Goal: Information Seeking & Learning: Learn about a topic

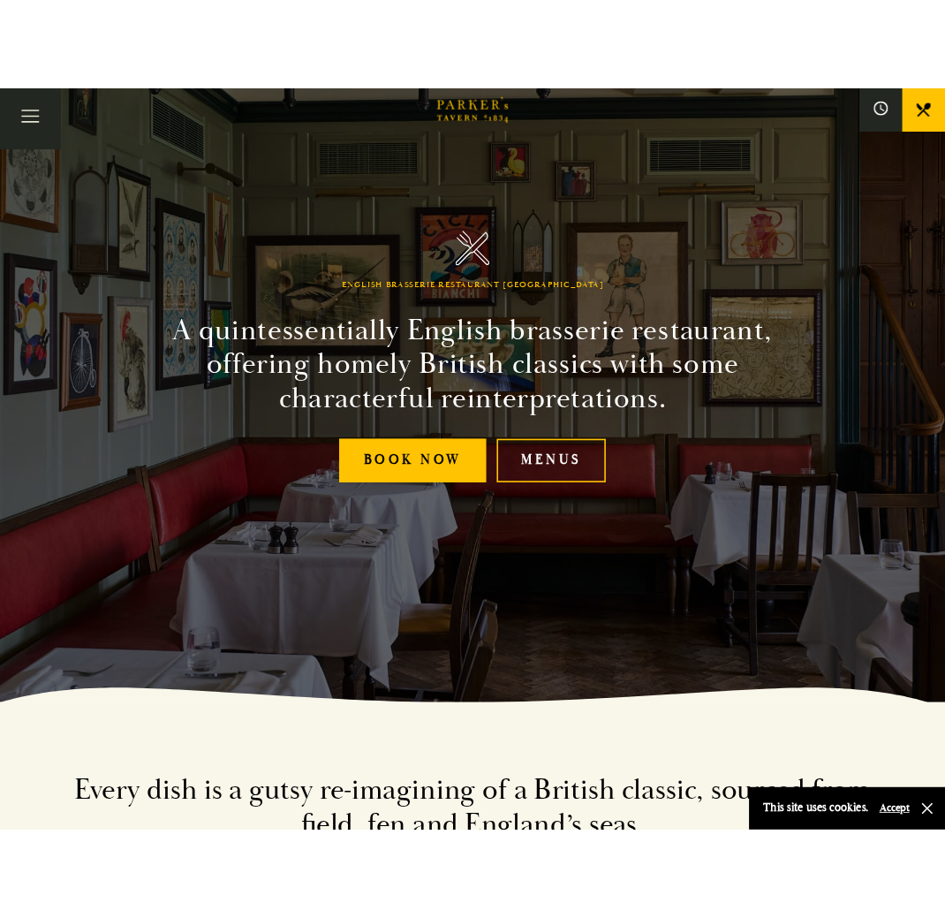
scroll to position [161, 0]
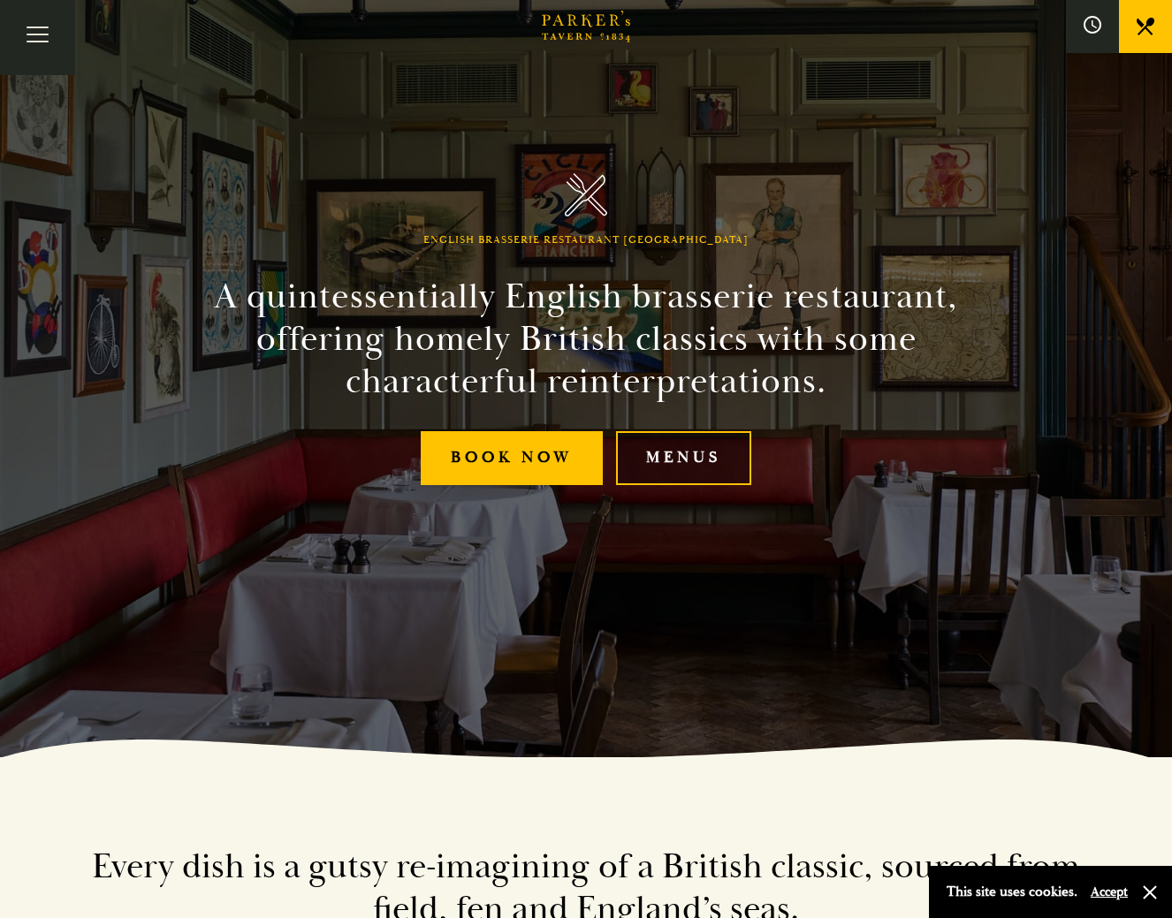
click at [678, 464] on link "Menus" at bounding box center [683, 458] width 135 height 54
click at [677, 451] on link "Menus" at bounding box center [683, 458] width 135 height 54
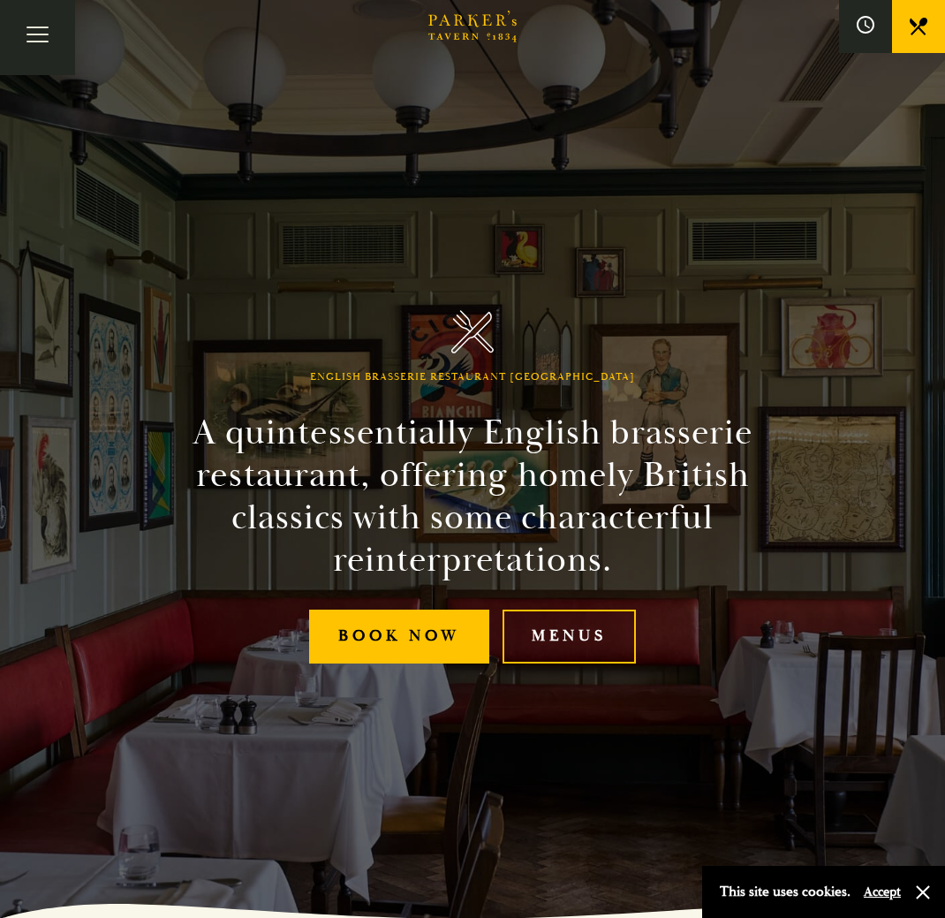
scroll to position [0, 0]
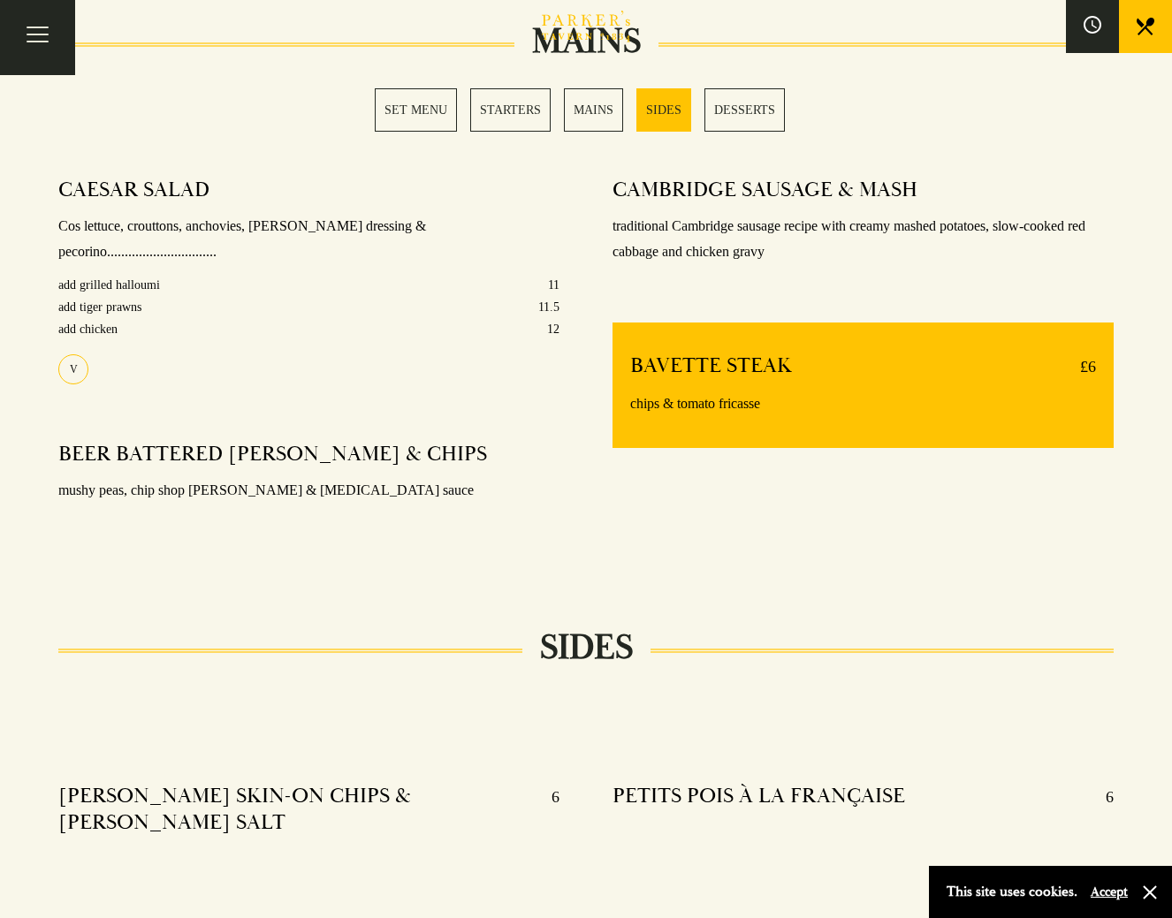
scroll to position [1369, 0]
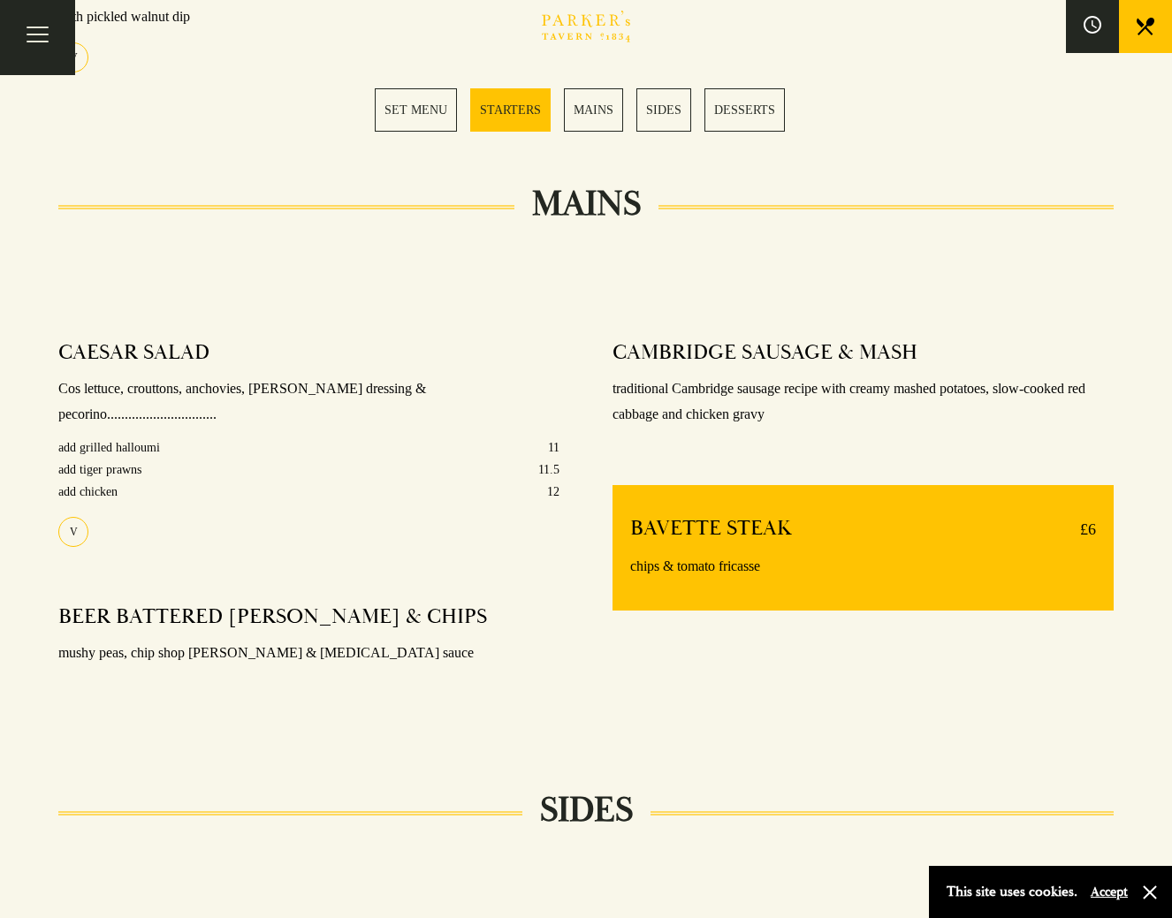
click at [587, 110] on link "MAINS" at bounding box center [593, 109] width 59 height 43
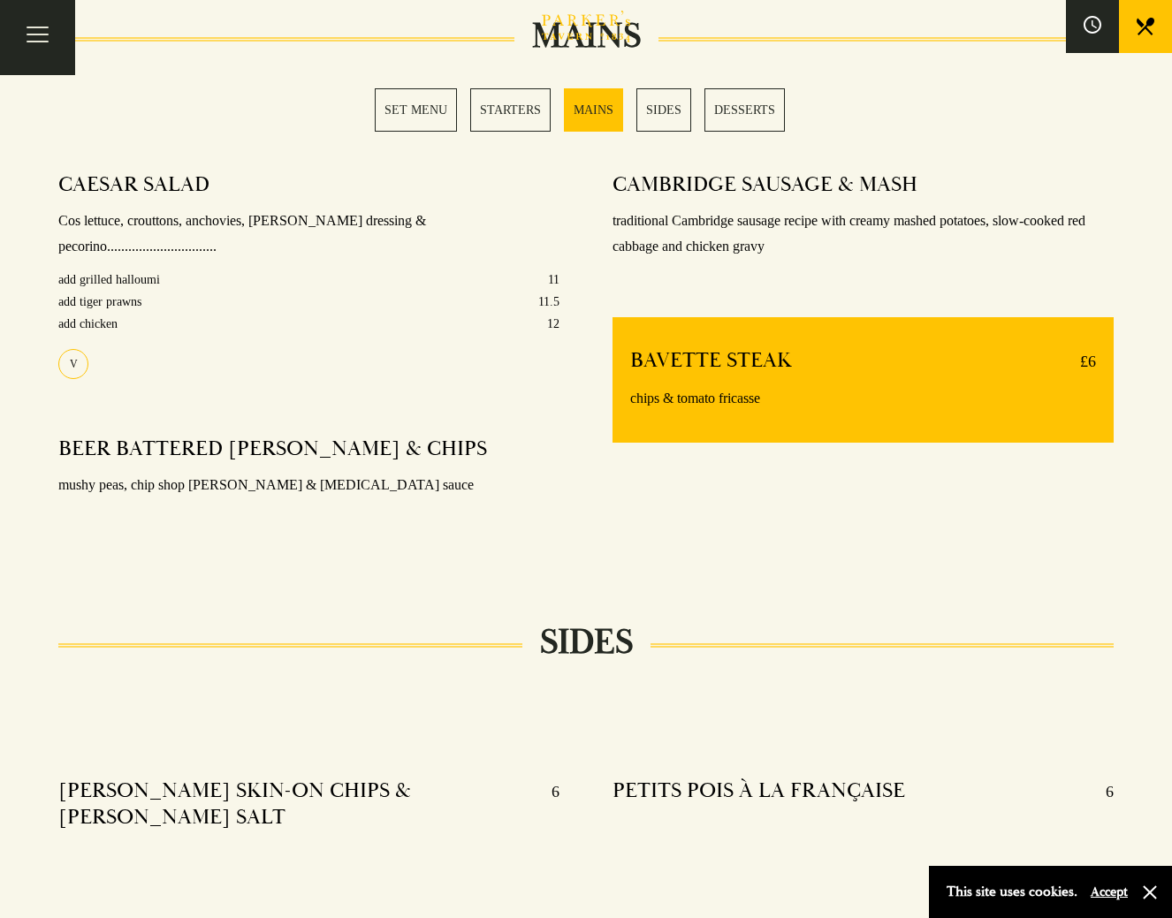
scroll to position [1407, 0]
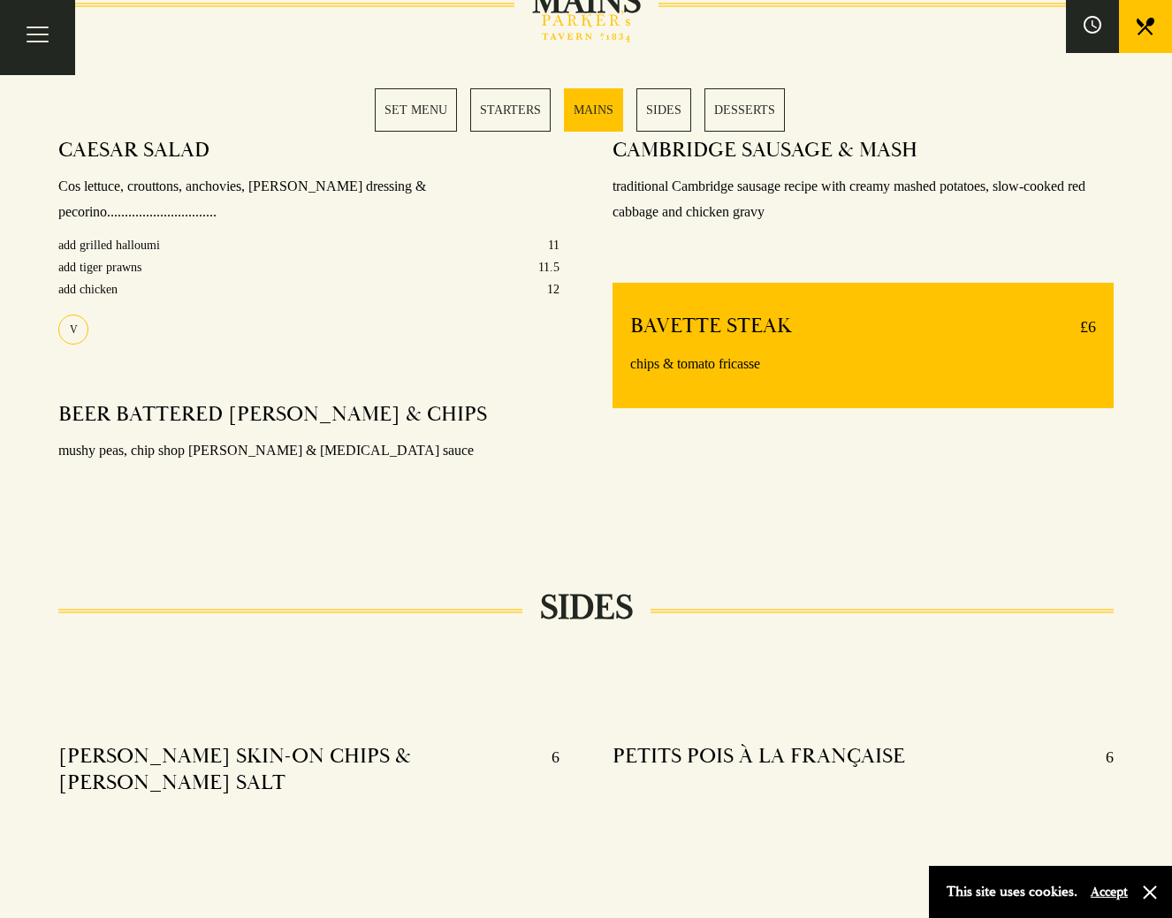
click at [739, 317] on h4 "BAVETTE STEAK" at bounding box center [711, 327] width 162 height 28
click at [711, 352] on p "chips & tomato fricasse" at bounding box center [863, 365] width 466 height 26
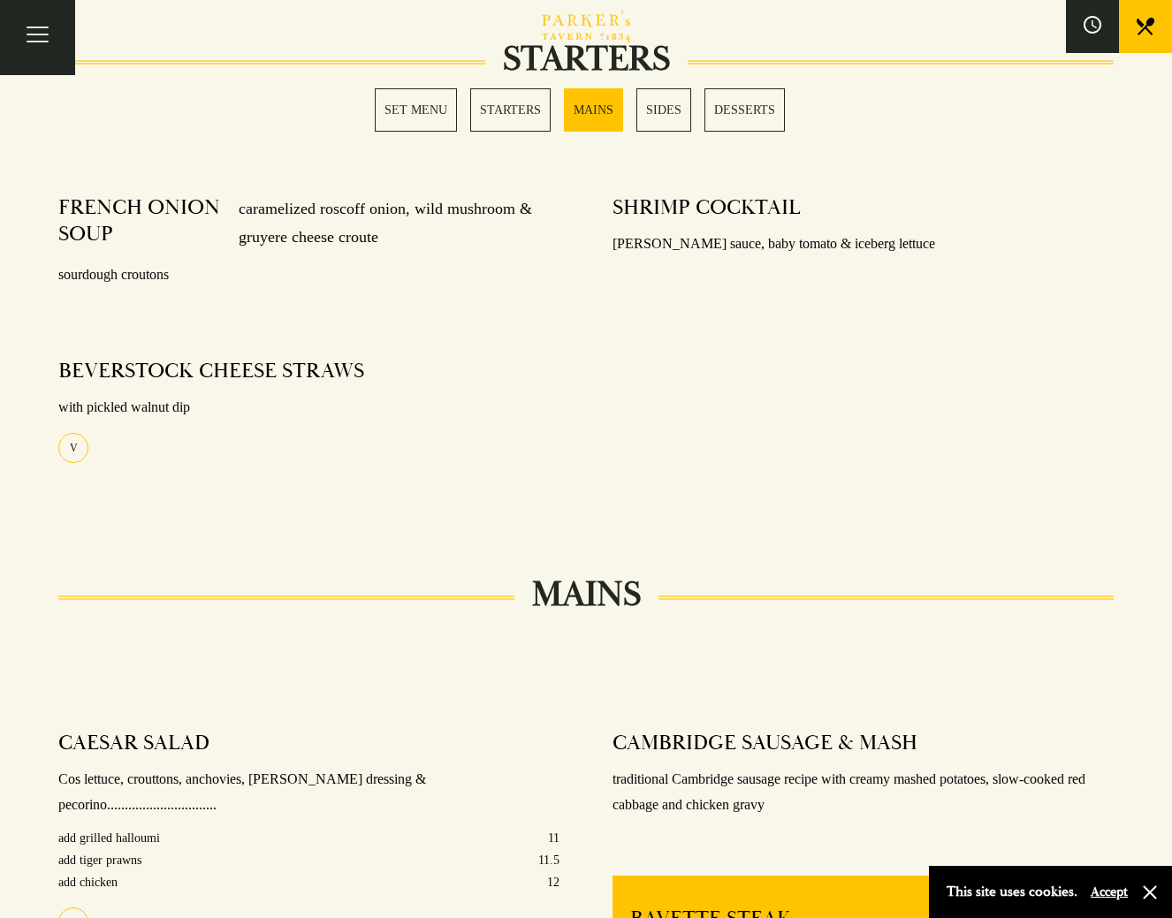
scroll to position [501, 0]
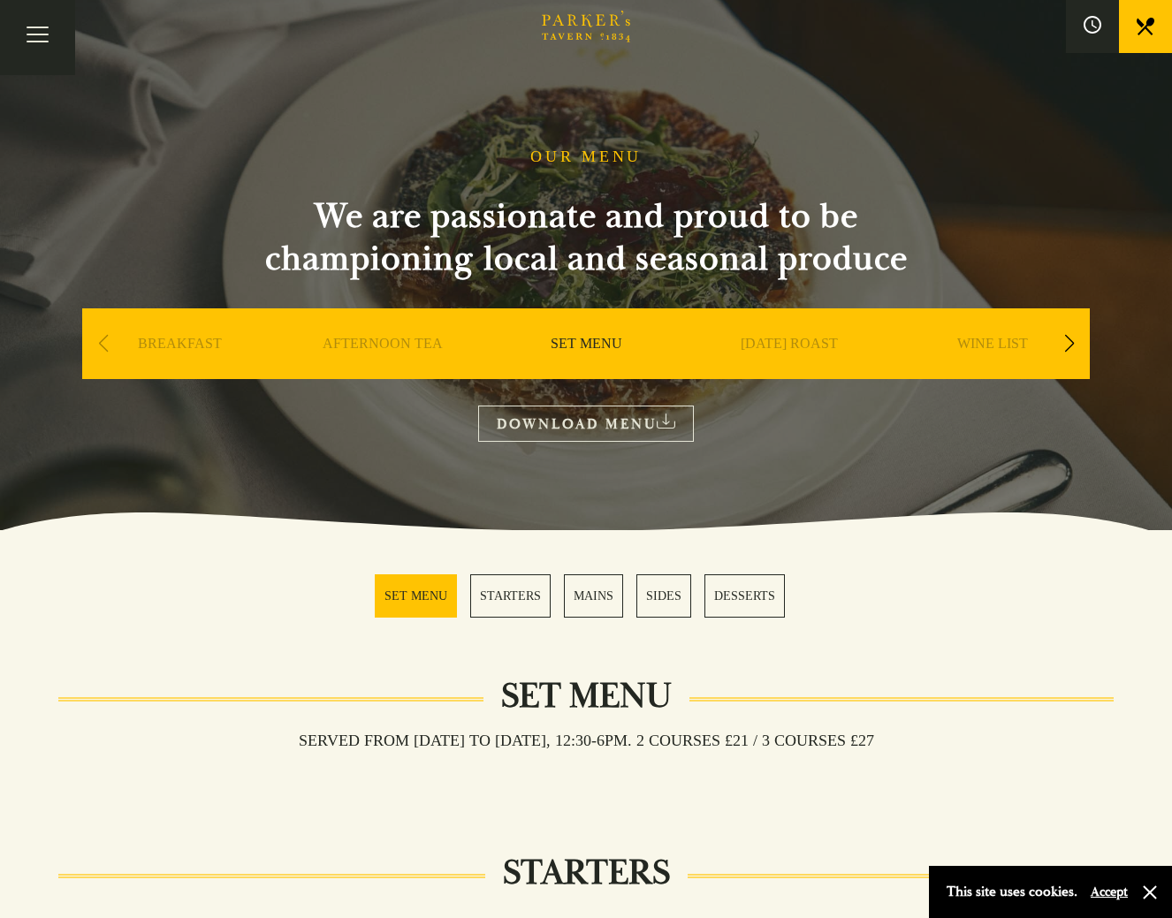
click at [1068, 346] on div "Next slide" at bounding box center [1069, 343] width 24 height 39
click at [1020, 344] on link "A LA CARTE" at bounding box center [993, 370] width 82 height 71
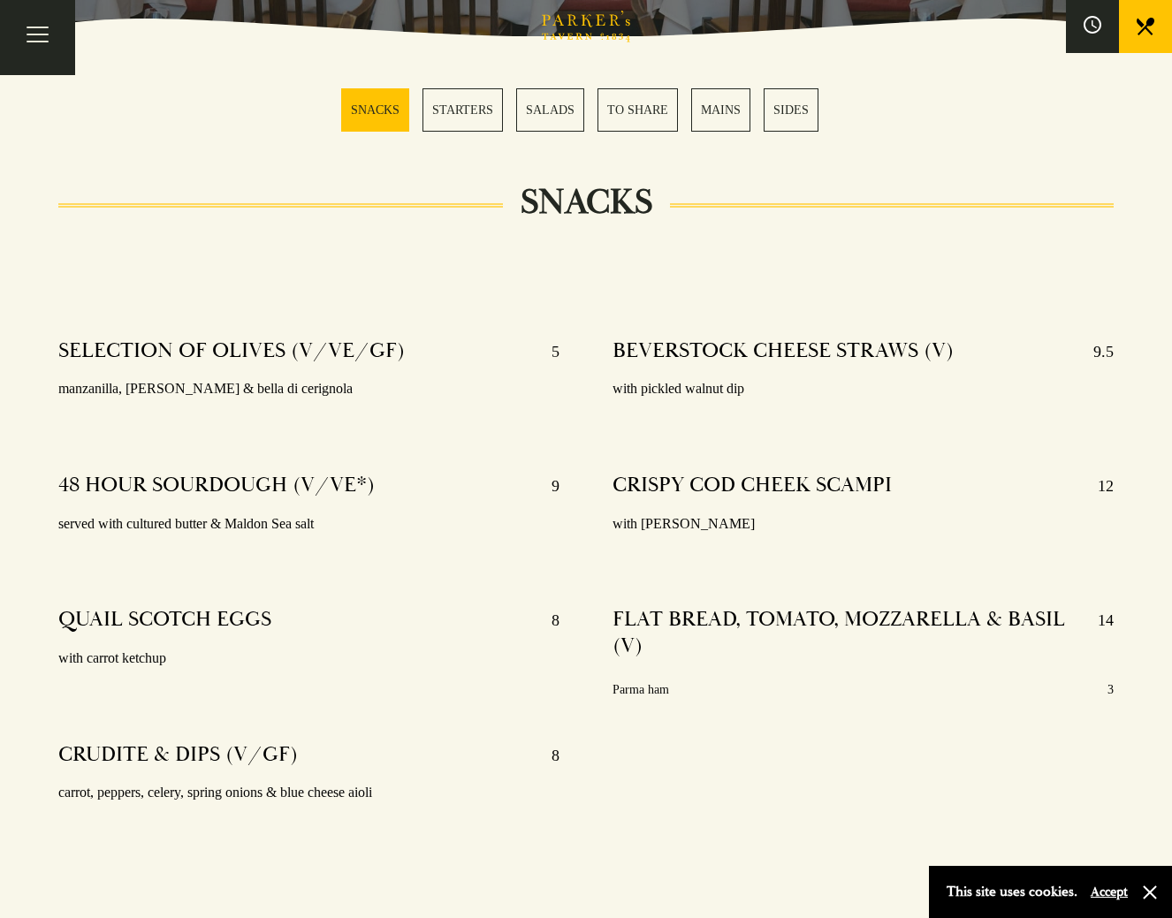
scroll to position [502, 0]
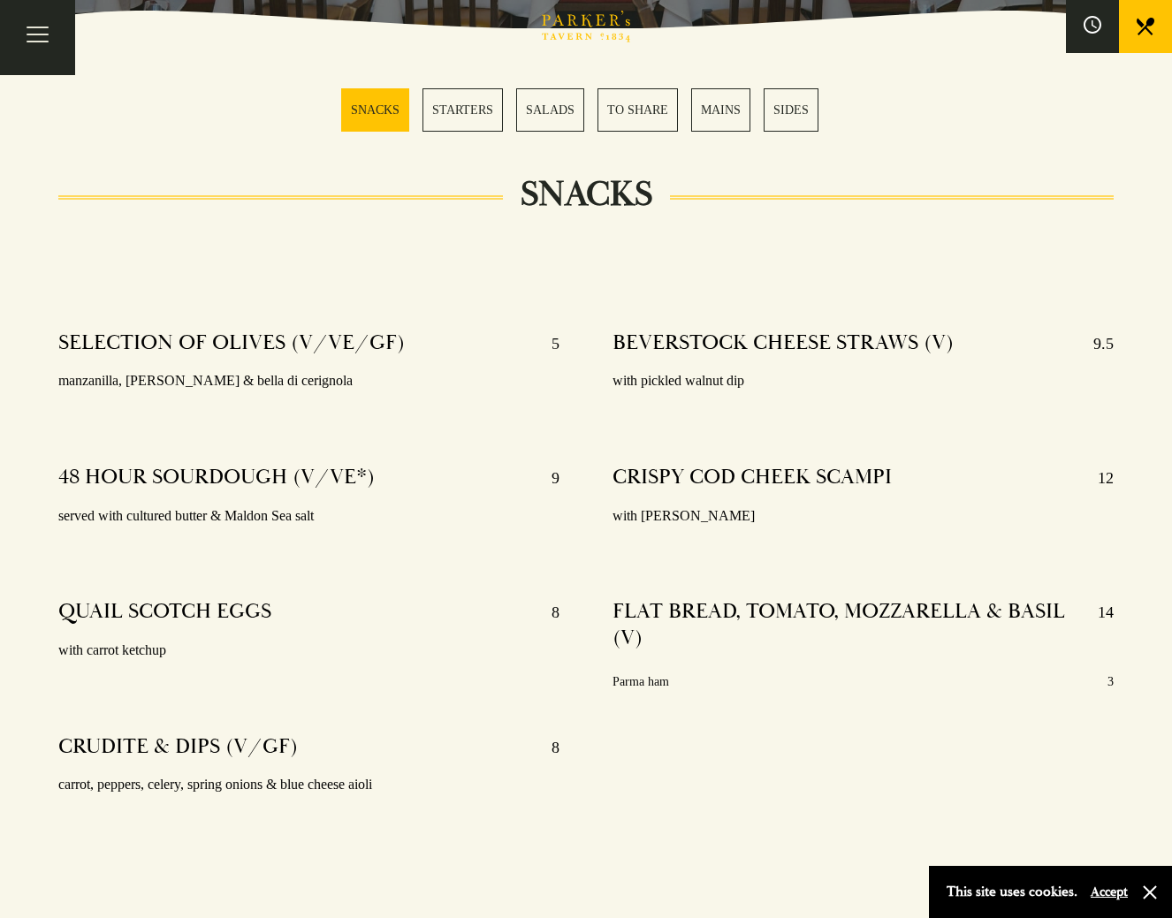
click at [481, 118] on link "STARTERS" at bounding box center [462, 109] width 80 height 43
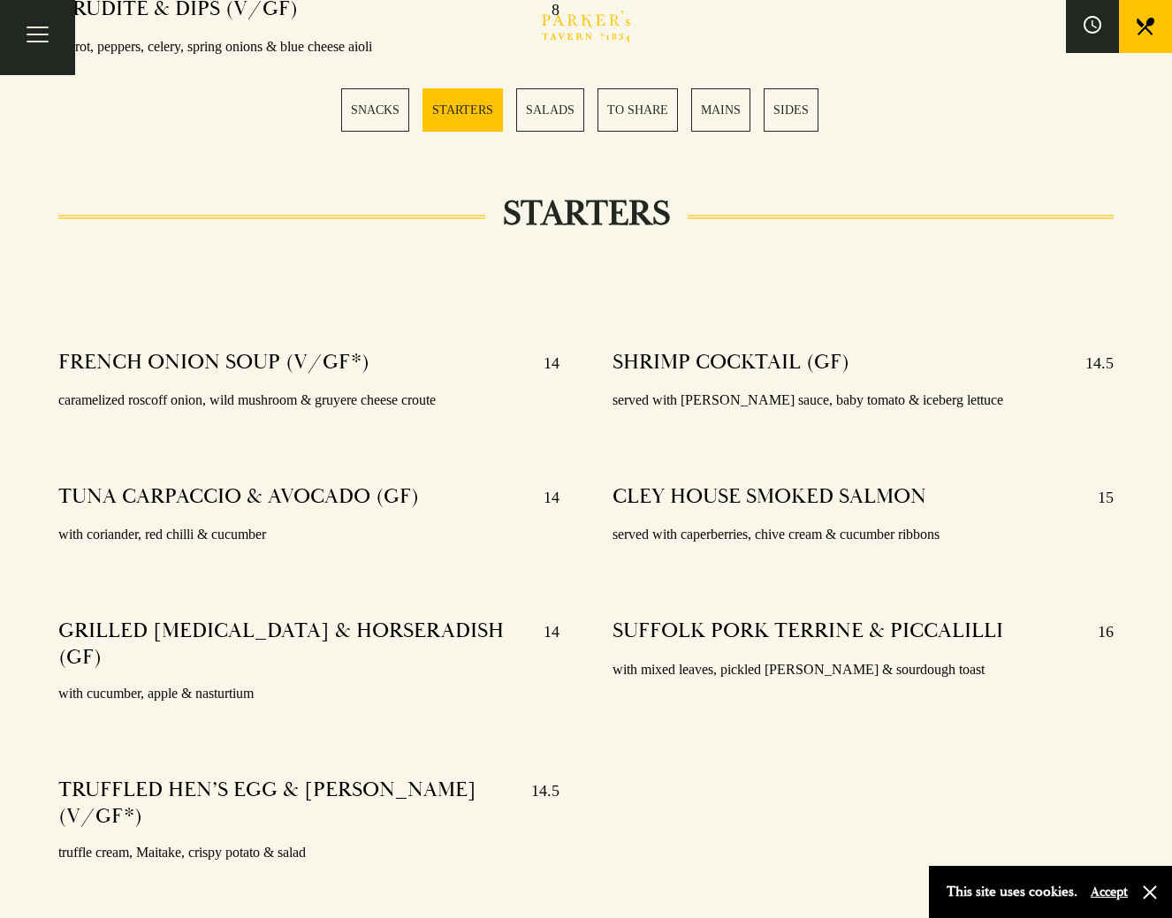
scroll to position [1449, 0]
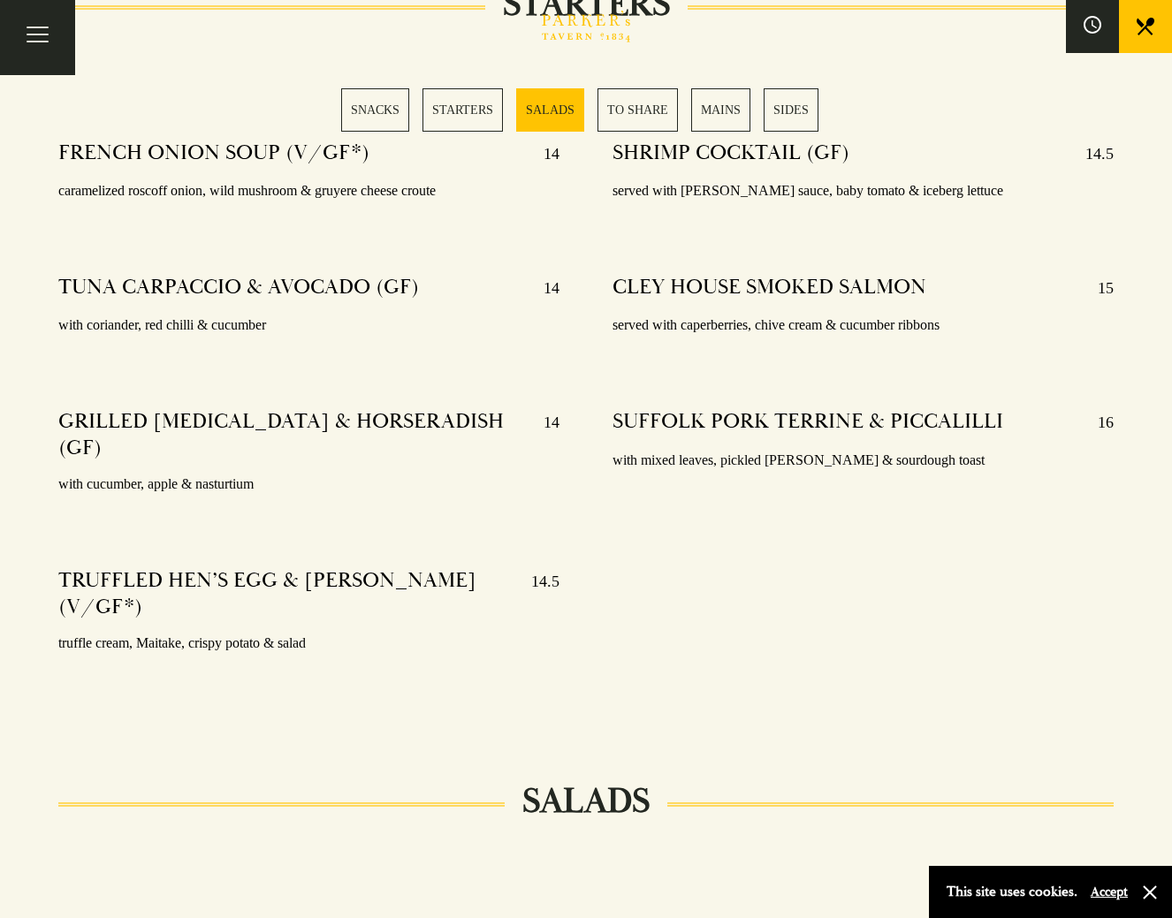
click at [713, 113] on link "MAINS" at bounding box center [720, 109] width 59 height 43
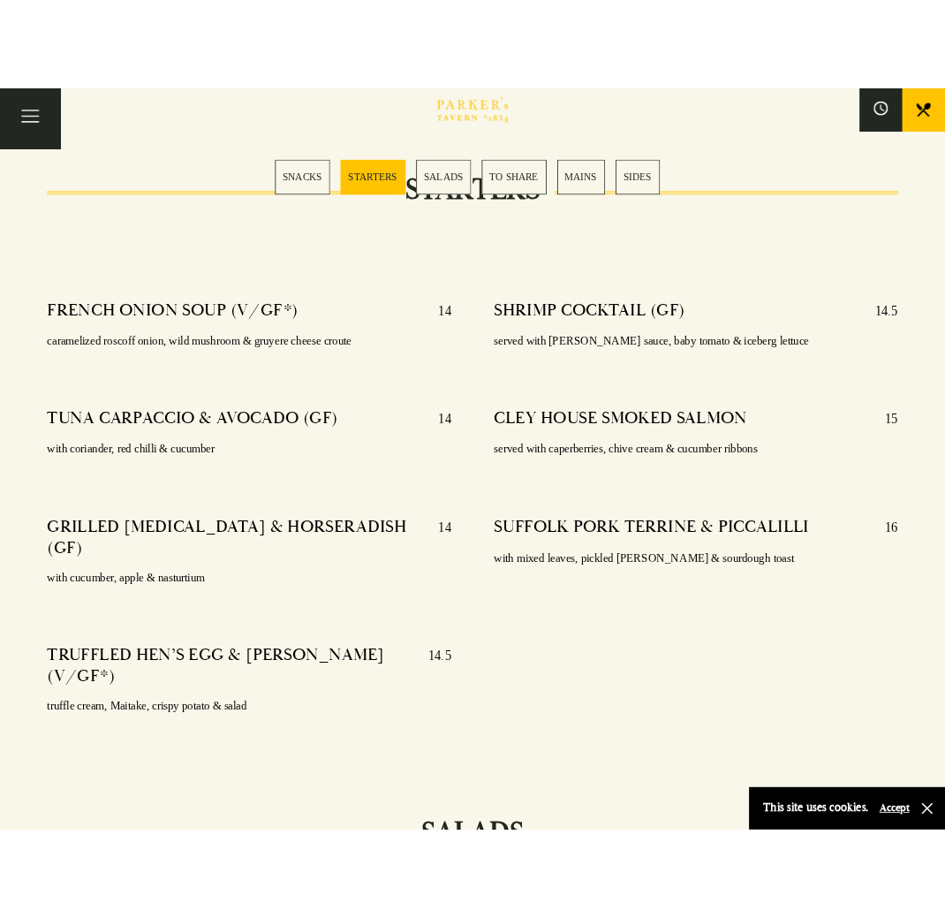
scroll to position [1279, 0]
